Goal: Book appointment/travel/reservation

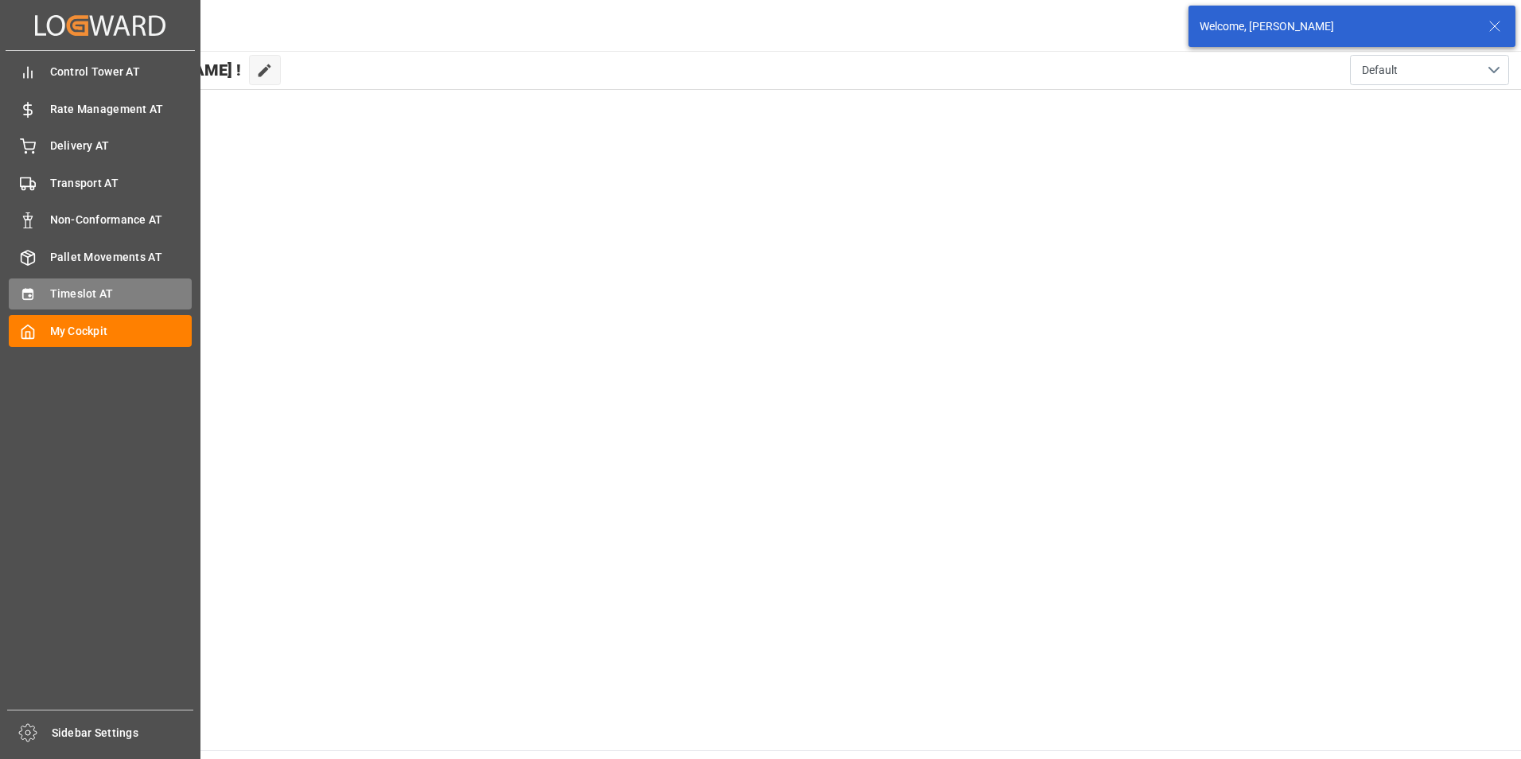
click at [59, 302] on span "Timeslot AT" at bounding box center [121, 294] width 142 height 17
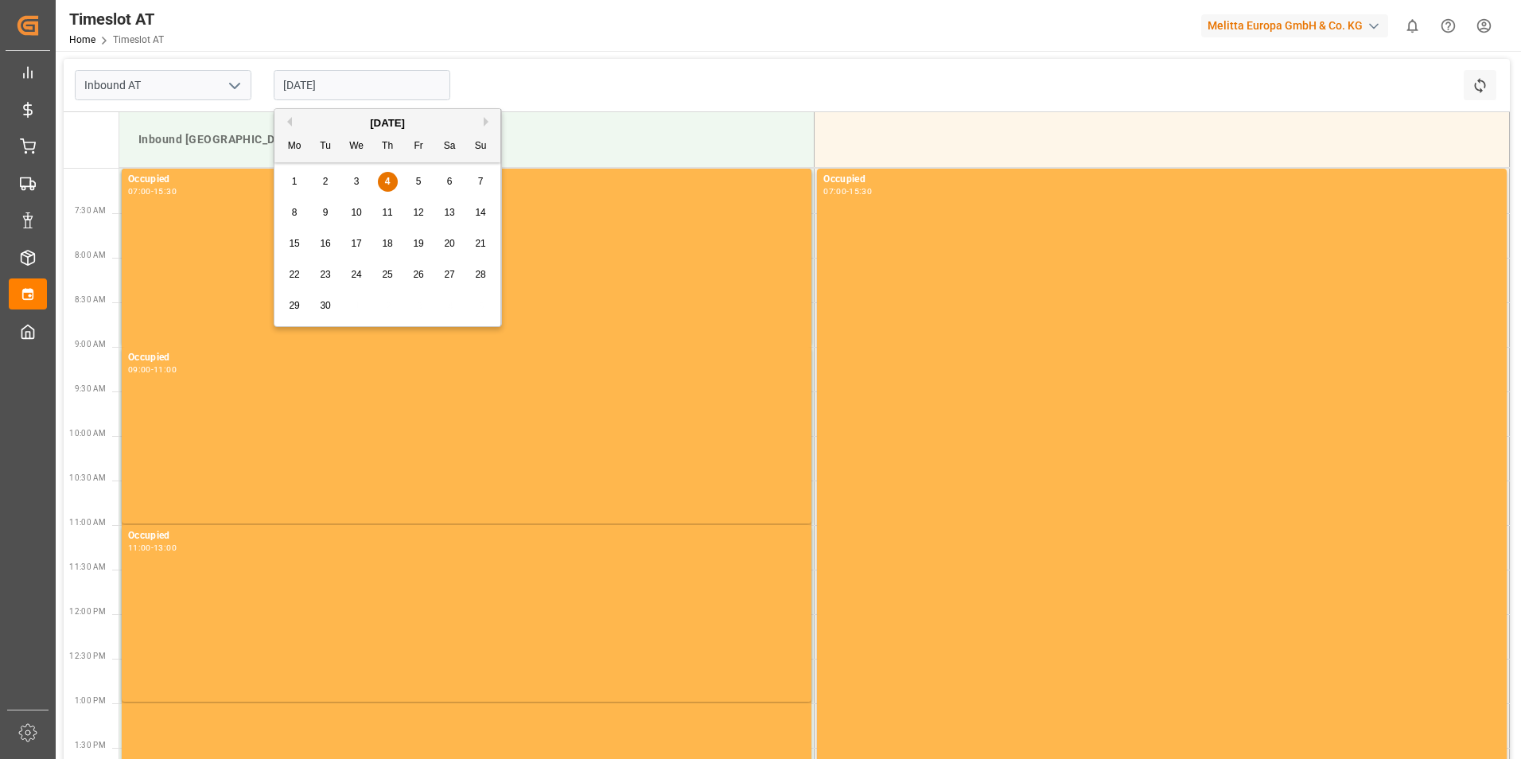
click at [345, 80] on input "[DATE]" at bounding box center [362, 85] width 177 height 30
click at [299, 215] on div "8" at bounding box center [295, 213] width 20 height 19
type input "[DATE]"
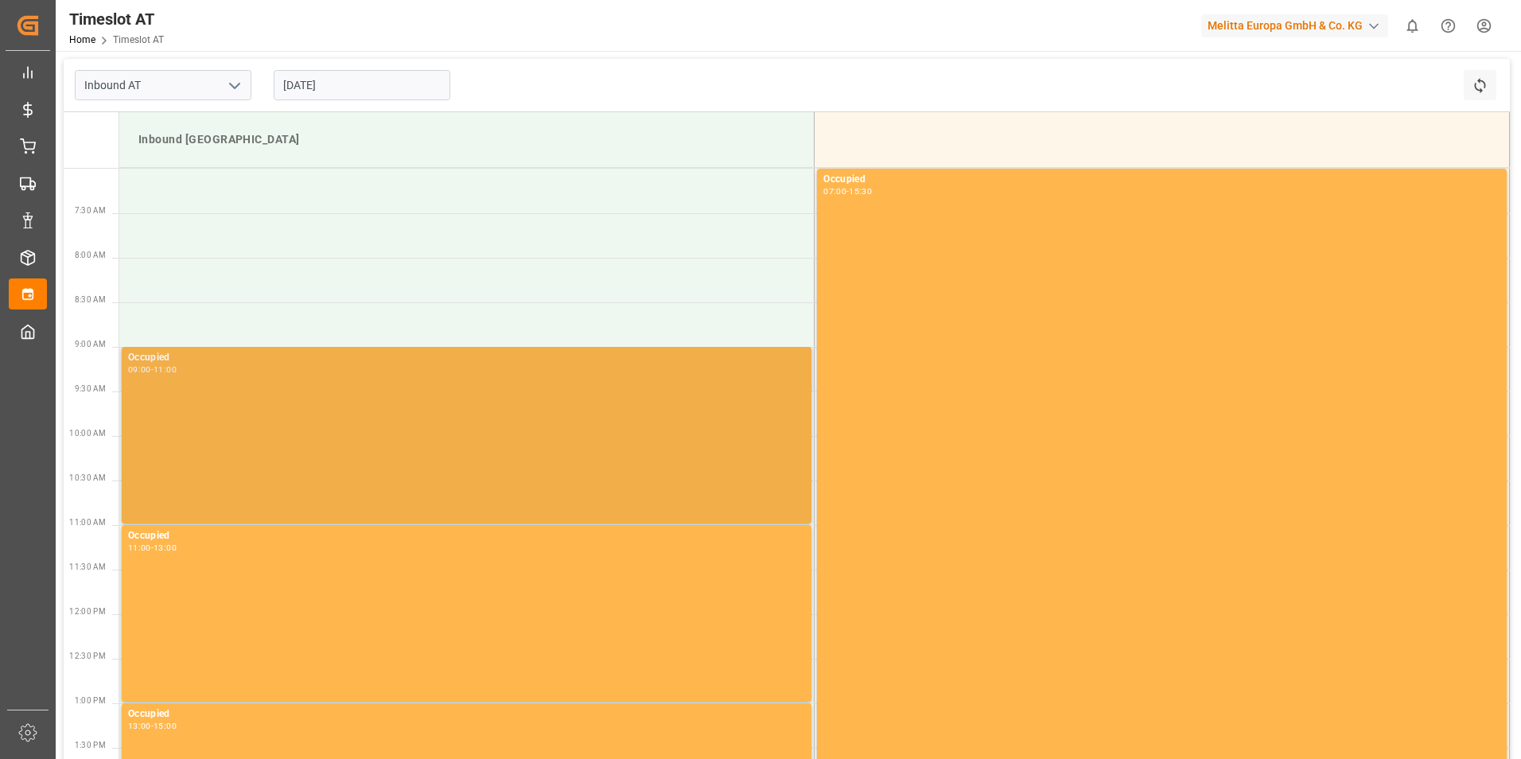
click at [415, 415] on div "Occupied 09:00 - 11:00" at bounding box center [466, 435] width 677 height 170
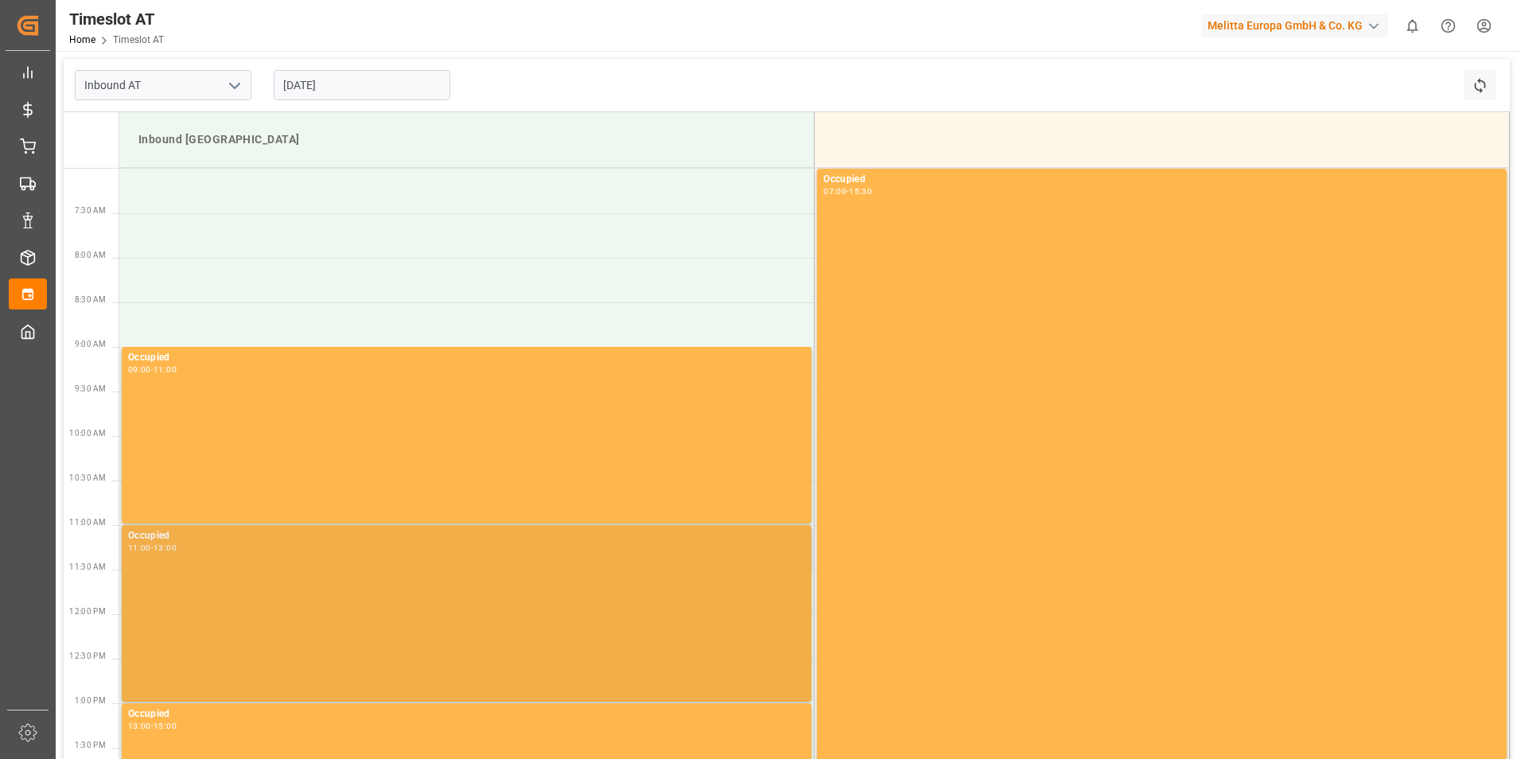
click at [324, 554] on div "Occupied 11:00 - 13:00" at bounding box center [466, 613] width 677 height 170
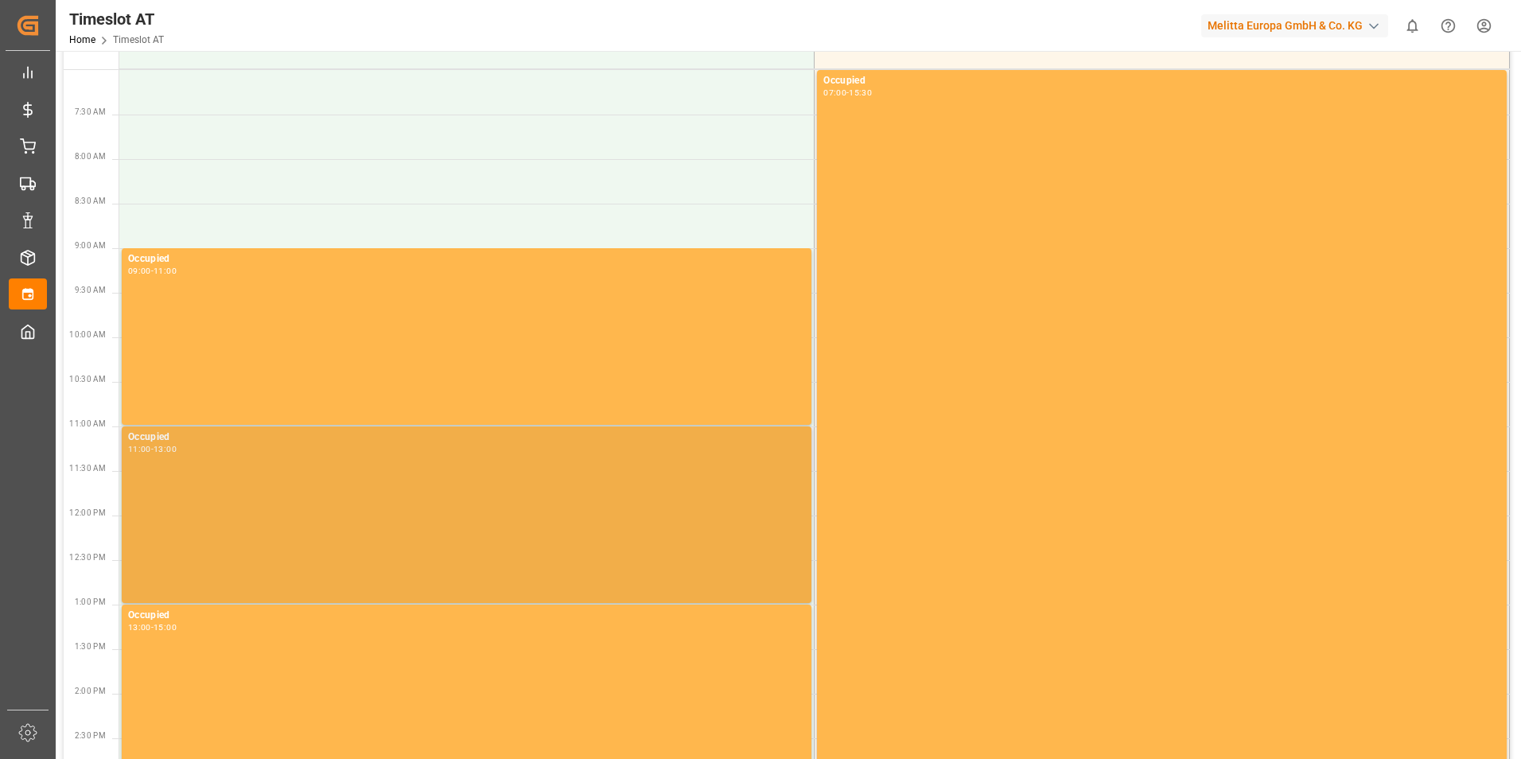
scroll to position [239, 0]
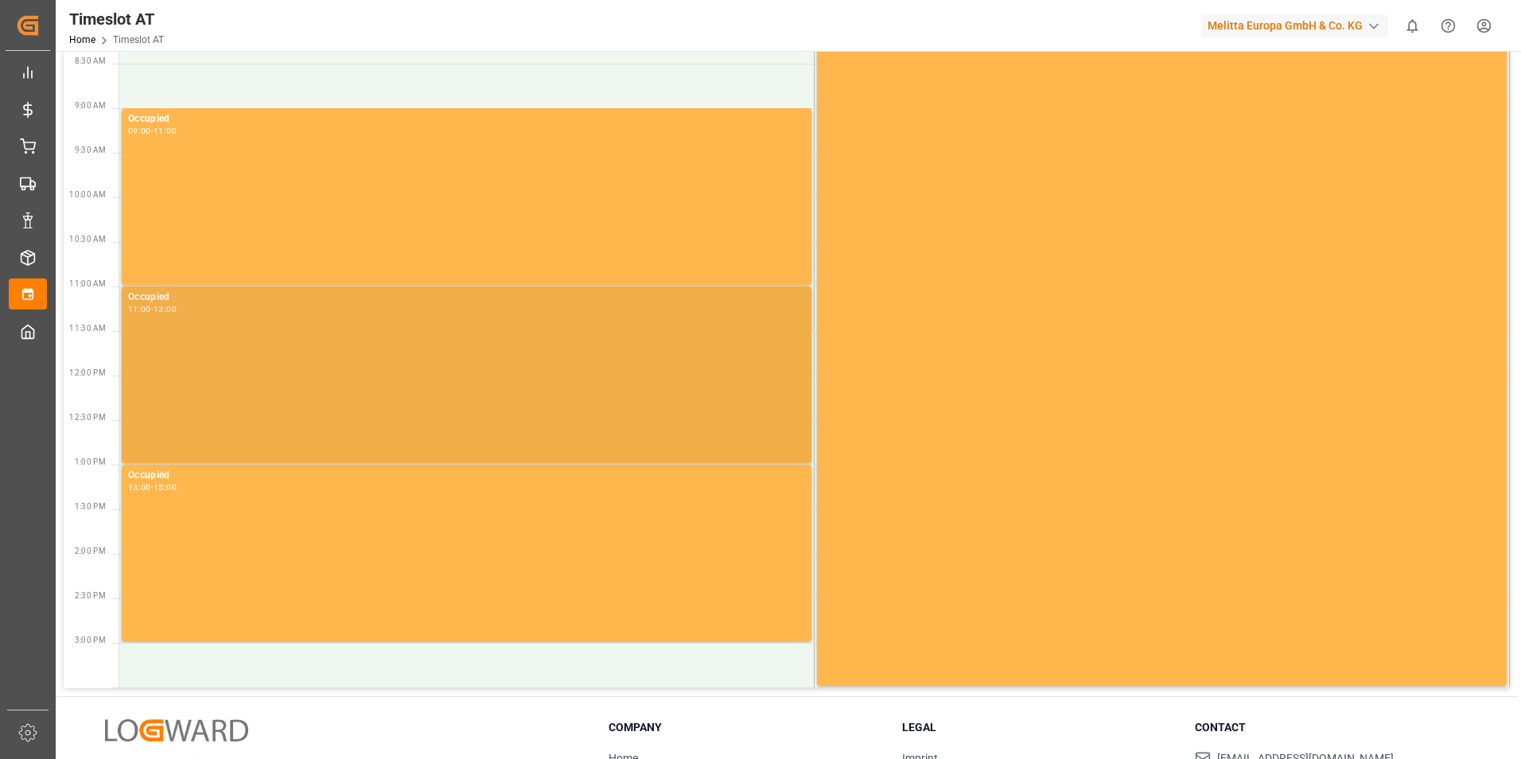
click at [337, 553] on div "Occupied 13:00 - 15:00" at bounding box center [466, 553] width 677 height 170
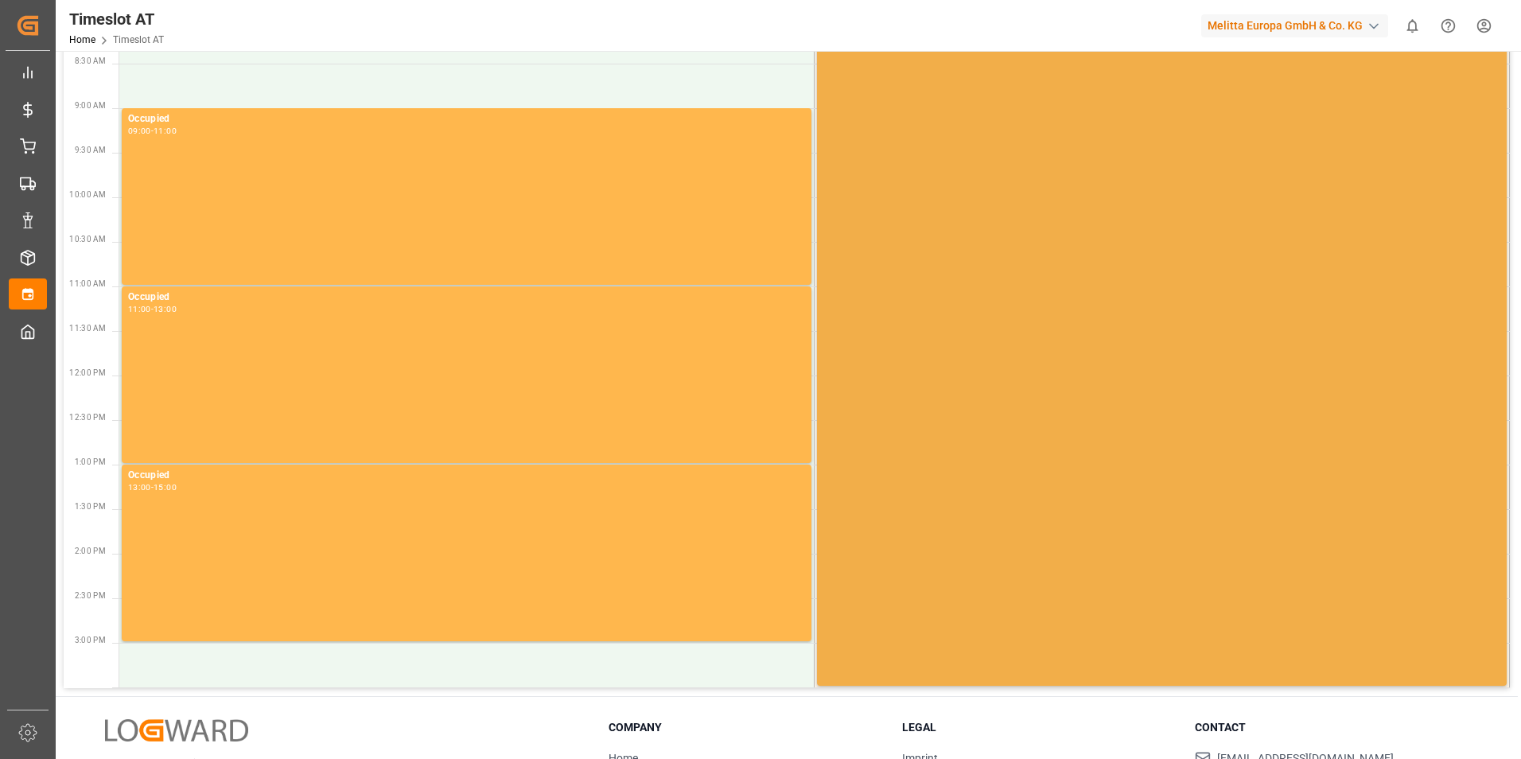
click at [954, 507] on div "Occupied 07:00 - 15:30" at bounding box center [1161, 307] width 677 height 749
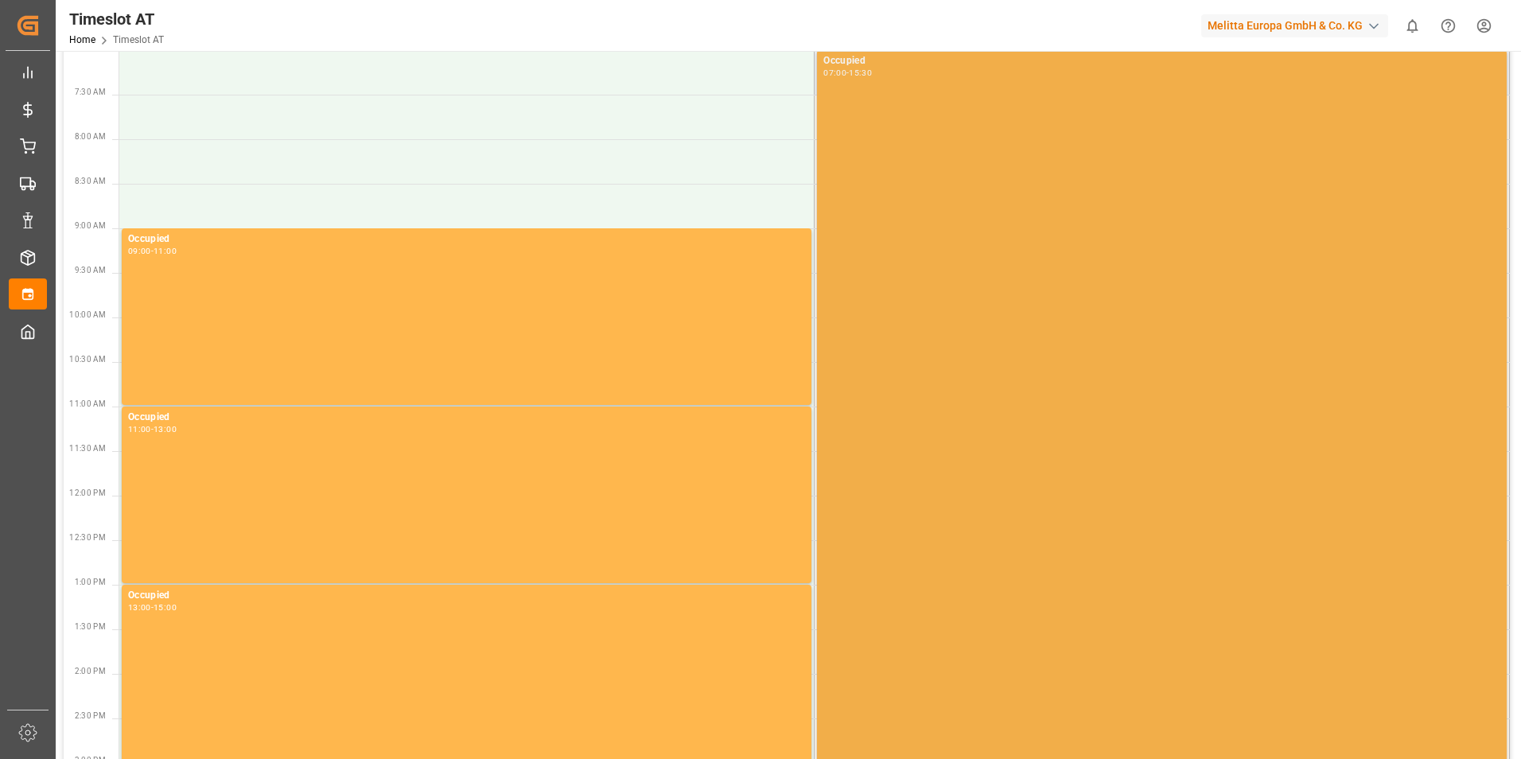
scroll to position [0, 0]
